Goal: Task Accomplishment & Management: Use online tool/utility

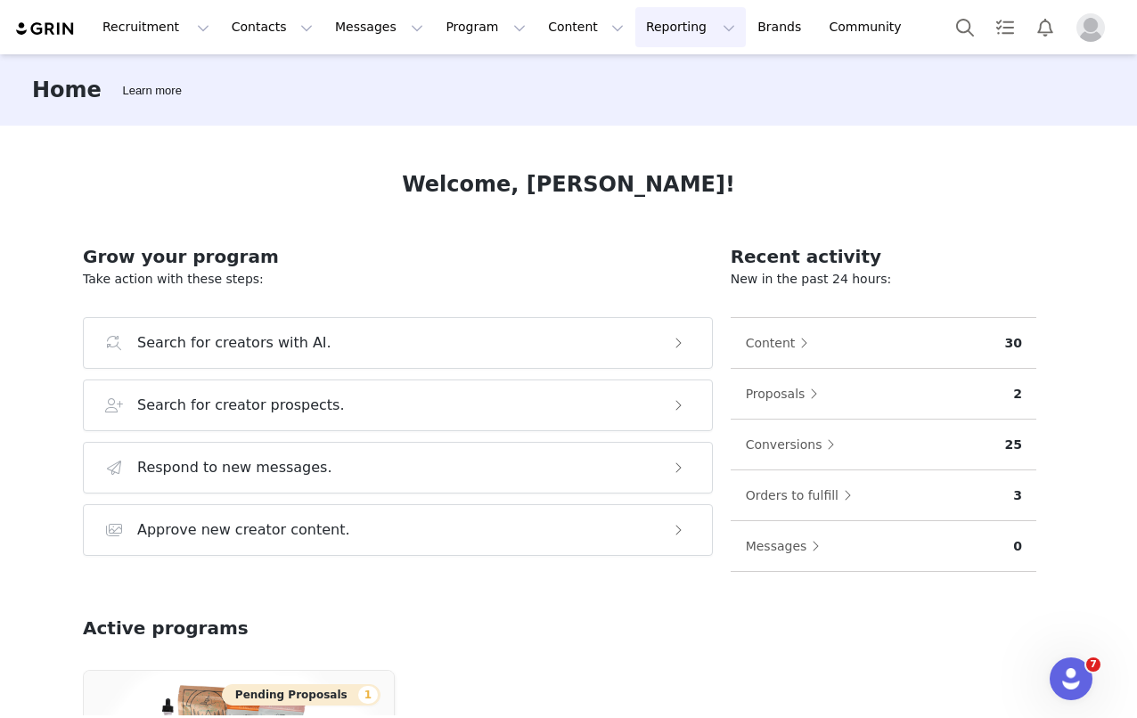
click at [635, 27] on button "Reporting Reporting" at bounding box center [690, 27] width 110 height 40
click at [608, 119] on p "Report Builder" at bounding box center [628, 111] width 89 height 19
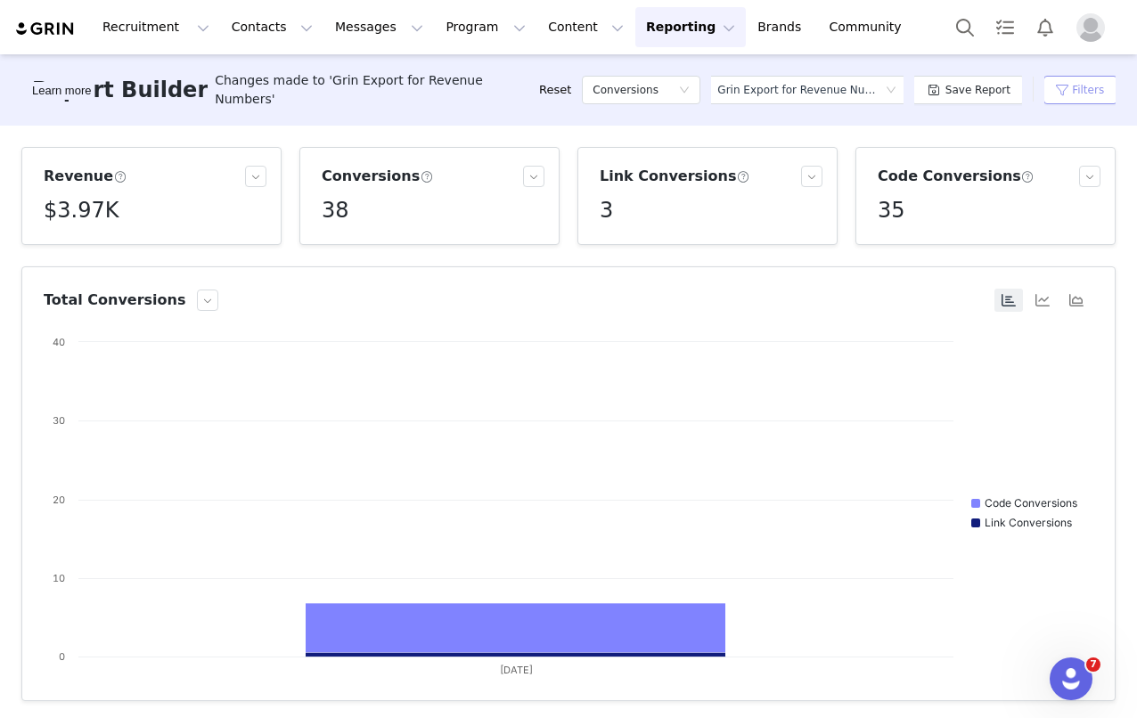
click at [1063, 86] on button "Filters" at bounding box center [1080, 90] width 74 height 29
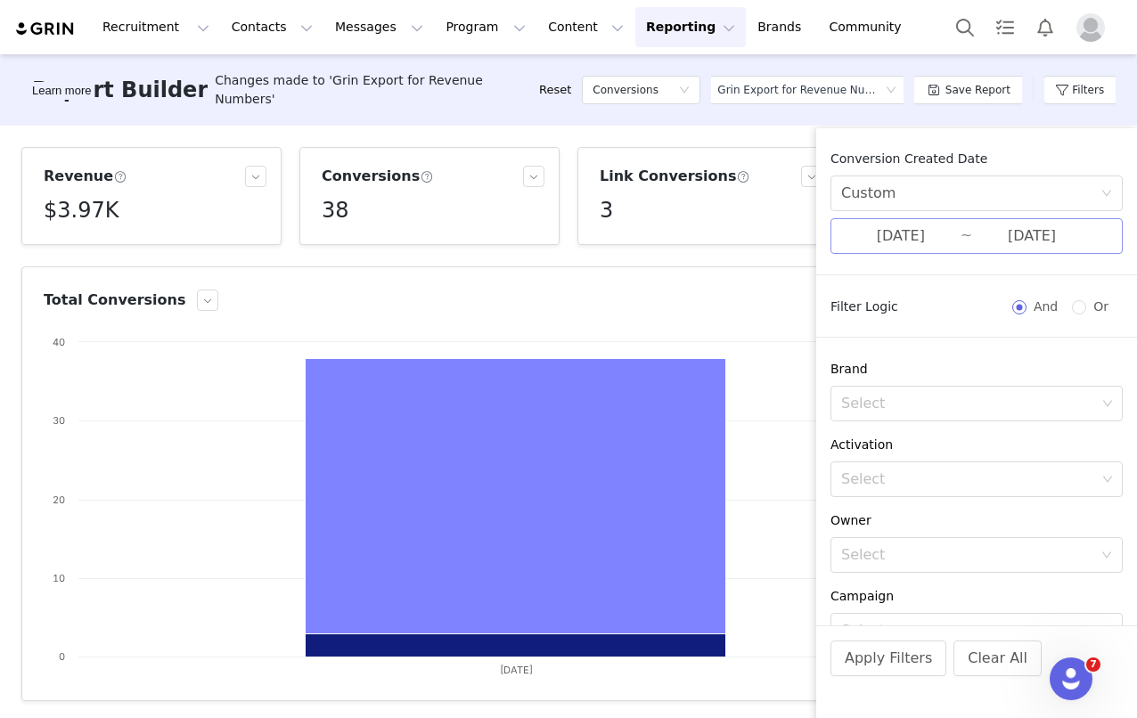
click at [903, 237] on input "[DATE]" at bounding box center [900, 236] width 119 height 23
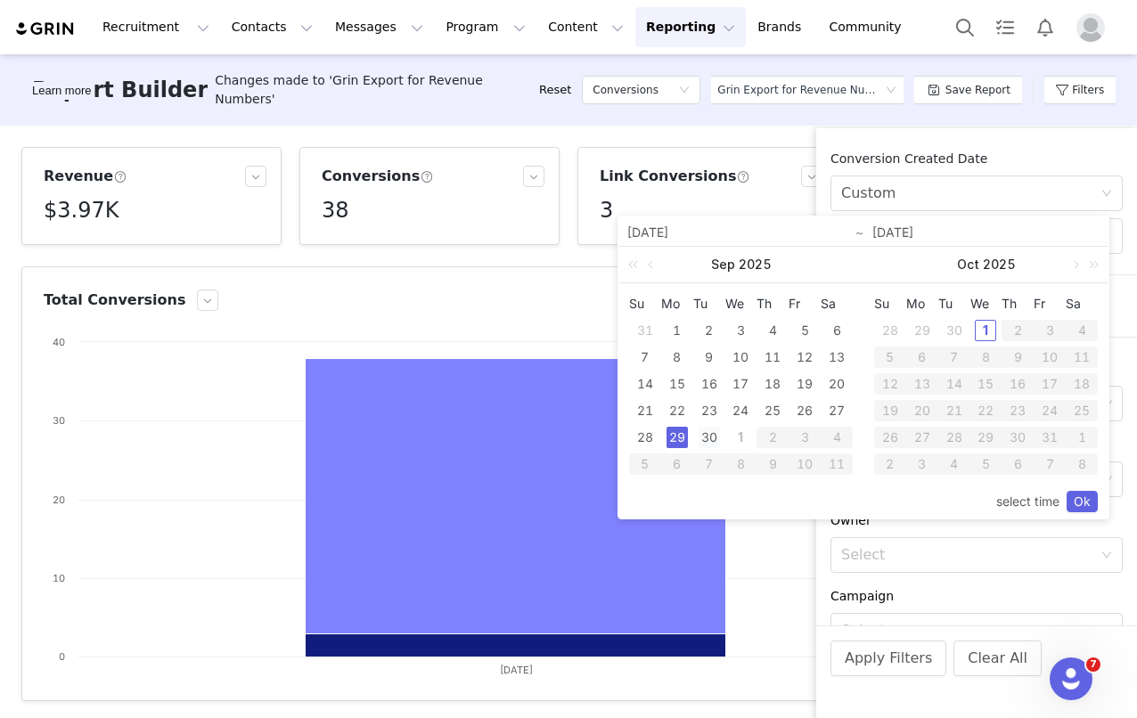
click at [715, 435] on div "30" at bounding box center [709, 437] width 21 height 21
type input "[DATE]"
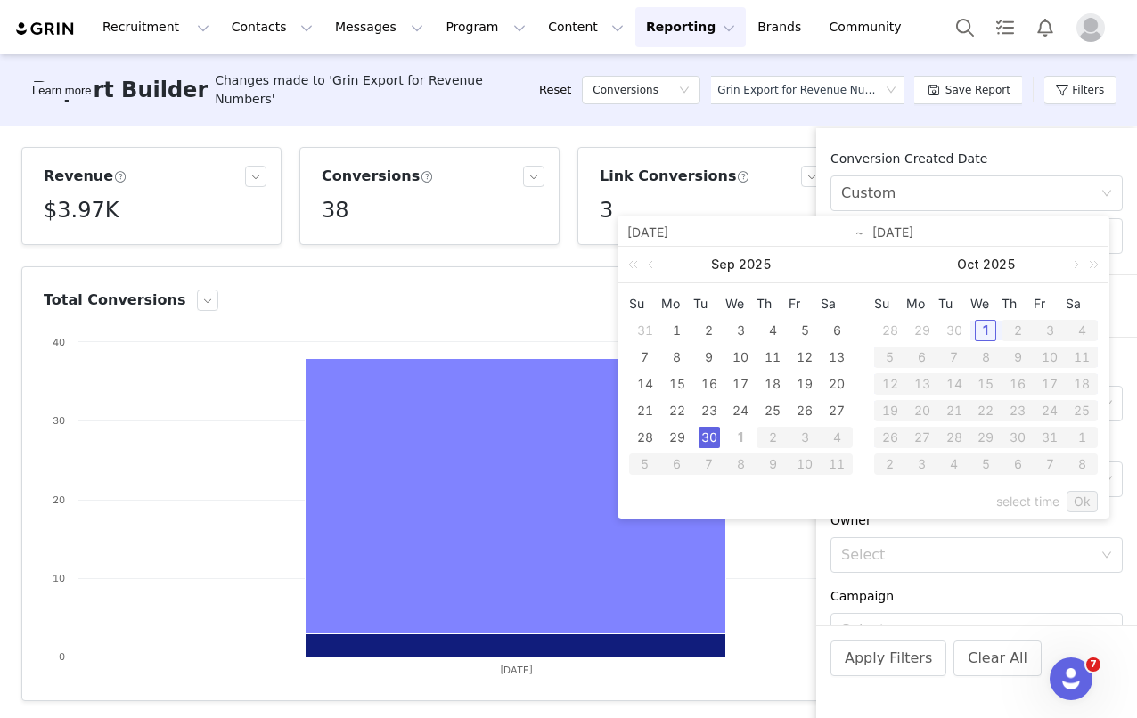
type input "[DATE]"
click at [1089, 503] on link "Ok" at bounding box center [1082, 501] width 31 height 21
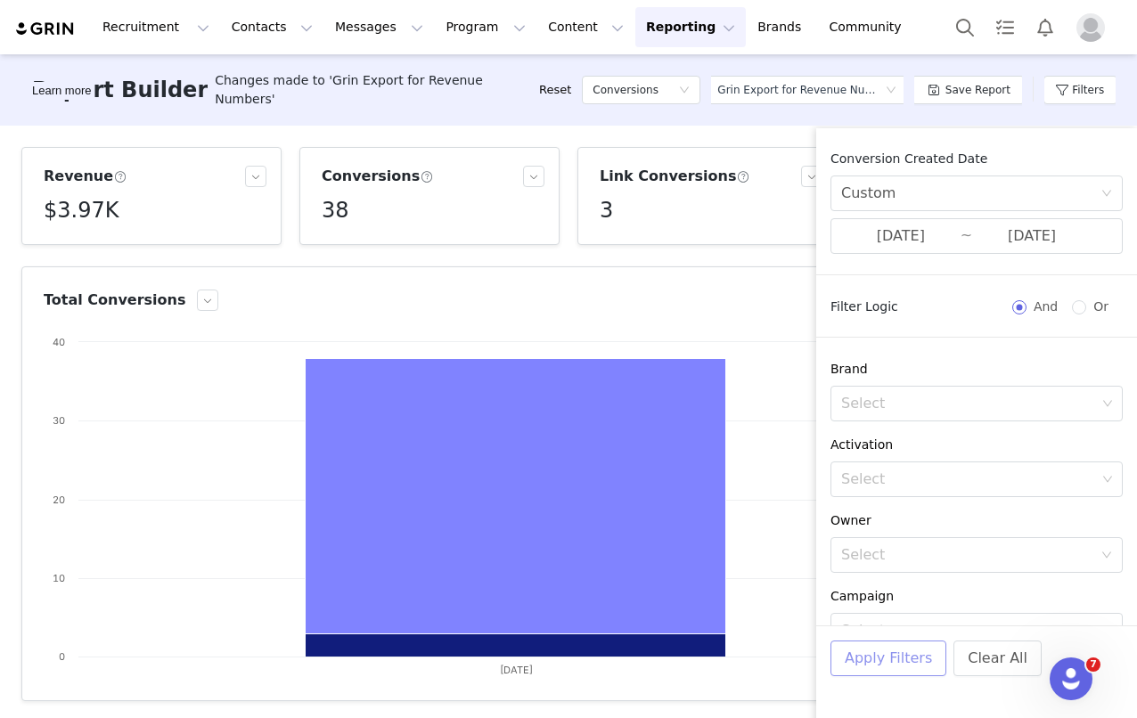
click at [909, 655] on button "Apply Filters" at bounding box center [888, 659] width 116 height 36
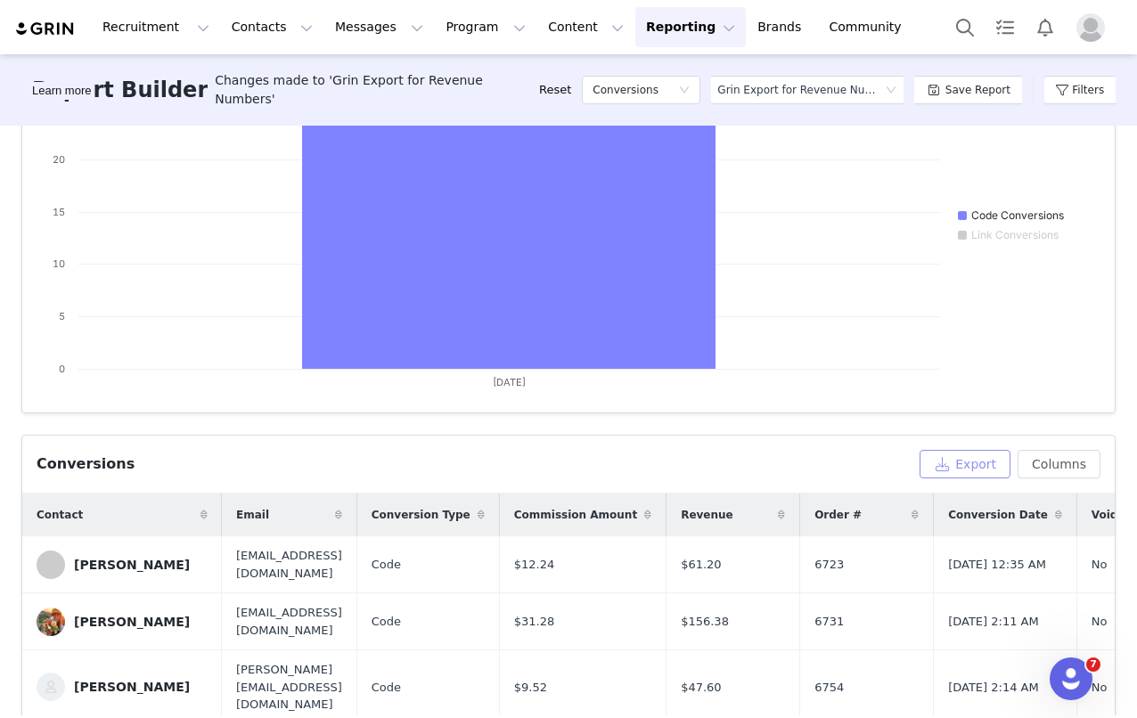
scroll to position [356, 0]
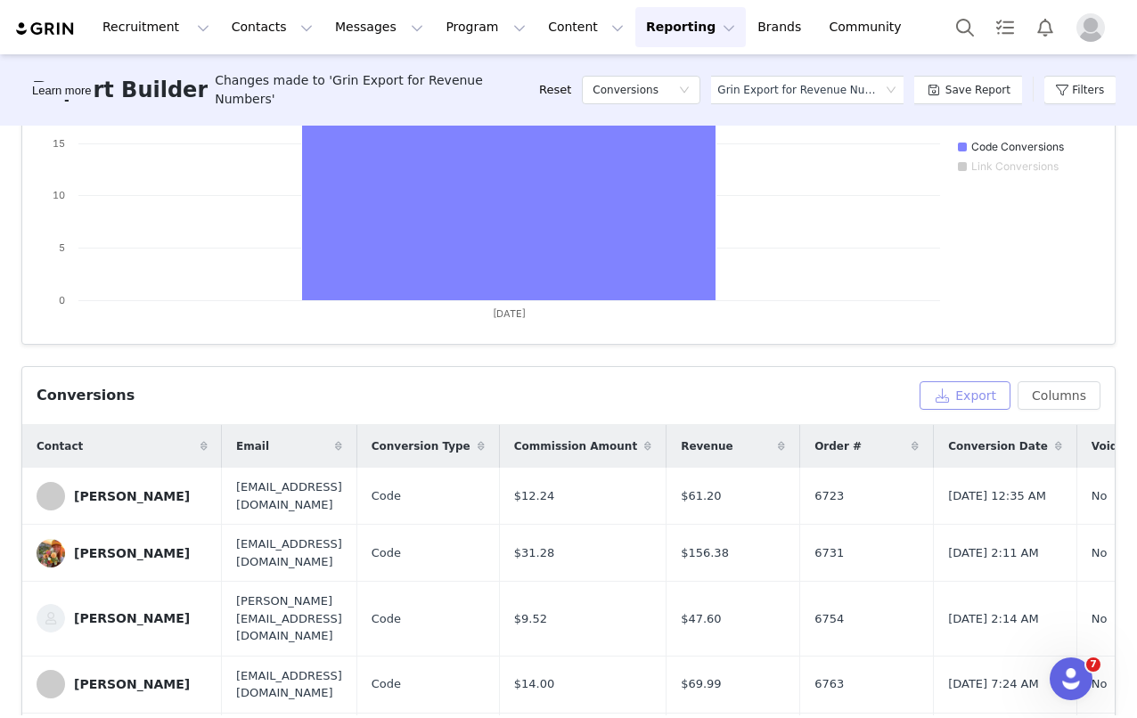
click at [947, 405] on button "Export" at bounding box center [965, 395] width 91 height 29
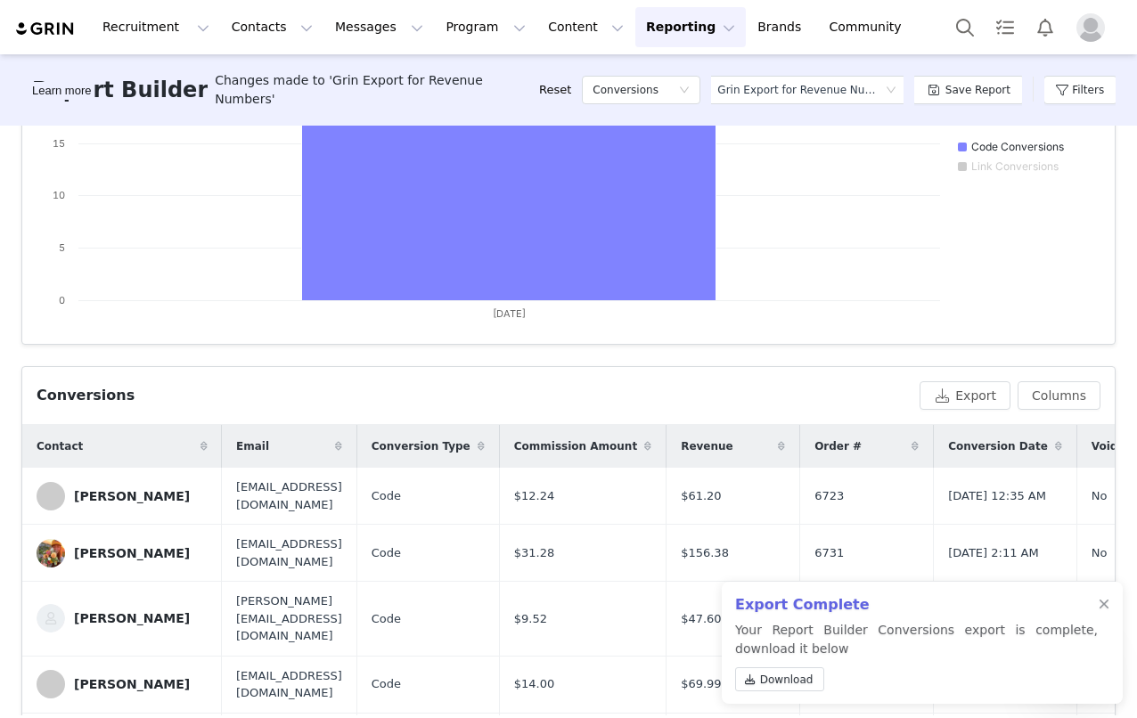
click at [775, 691] on div "Download" at bounding box center [916, 682] width 363 height 31
click at [774, 689] on link "Download" at bounding box center [779, 679] width 89 height 24
